Goal: Navigation & Orientation: Understand site structure

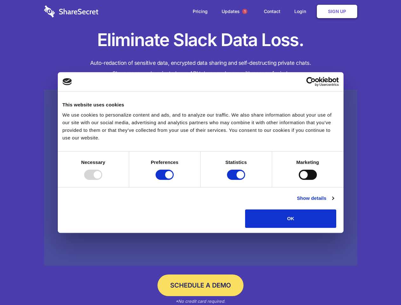
click at [102, 180] on div at bounding box center [93, 174] width 18 height 10
click at [174, 180] on input "Preferences" at bounding box center [165, 174] width 18 height 10
checkbox input "false"
click at [237, 180] on input "Statistics" at bounding box center [236, 174] width 18 height 10
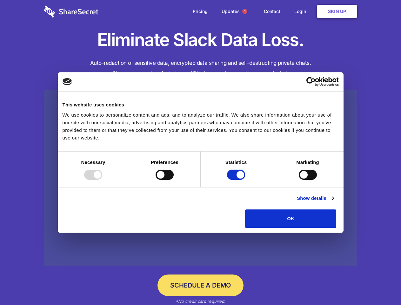
checkbox input "false"
click at [299, 180] on input "Marketing" at bounding box center [308, 174] width 18 height 10
checkbox input "true"
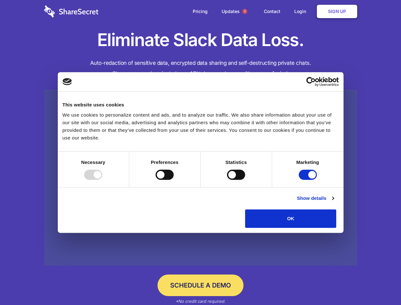
click at [334, 202] on link "Show details" at bounding box center [315, 198] width 37 height 8
